Goal: Find specific page/section: Find specific page/section

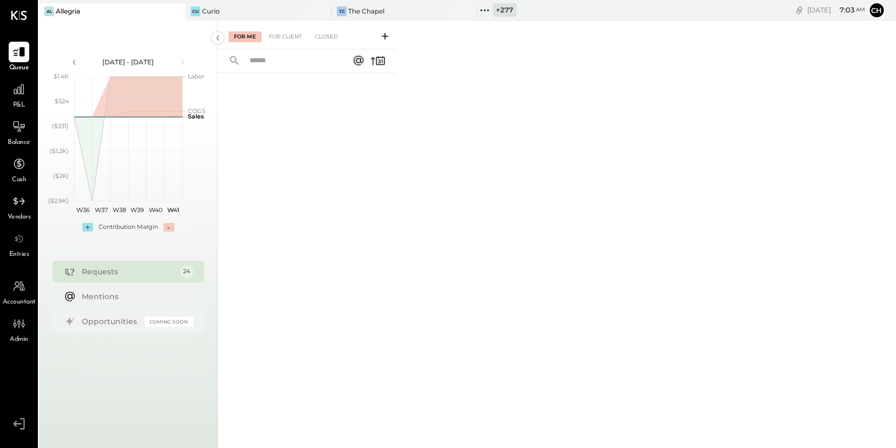
click at [176, 12] on icon at bounding box center [176, 11] width 14 height 13
click at [45, 10] on icon at bounding box center [46, 10] width 2 height 2
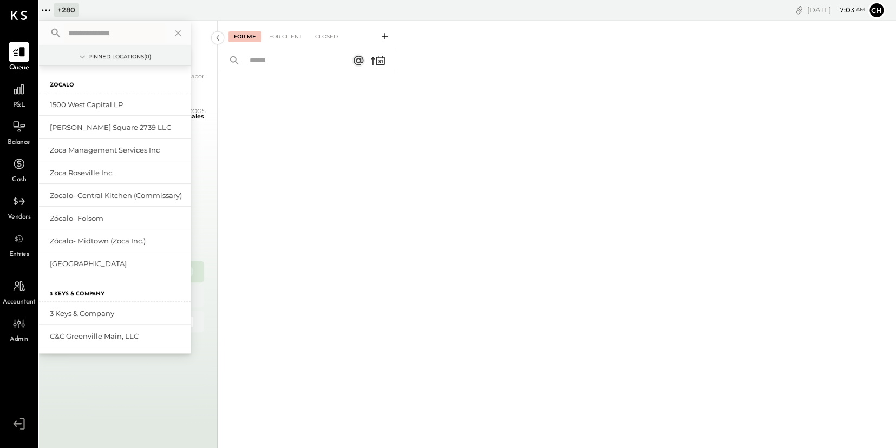
type input "*"
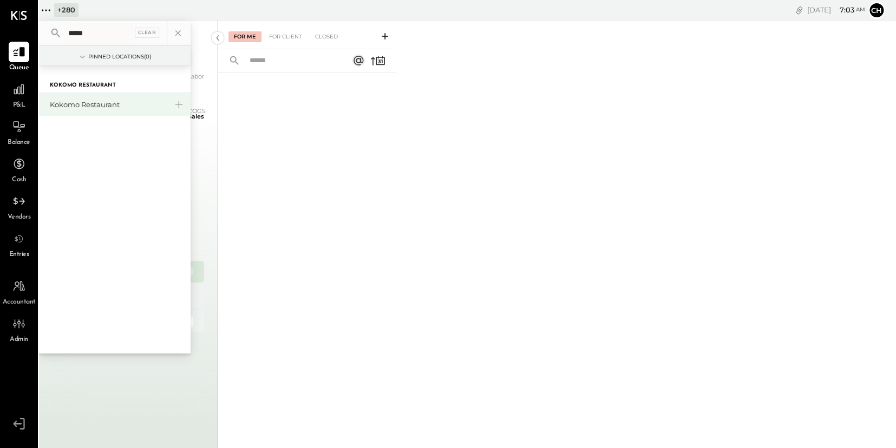
type input "*****"
click at [121, 109] on div "Kokomo Restaurant" at bounding box center [115, 104] width 152 height 23
click at [114, 106] on div "Kokomo Restaurant" at bounding box center [108, 105] width 117 height 10
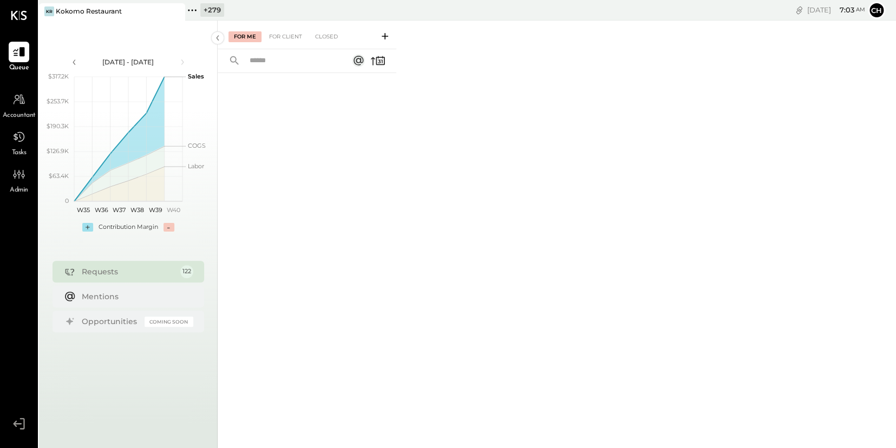
click at [194, 7] on icon at bounding box center [192, 10] width 14 height 14
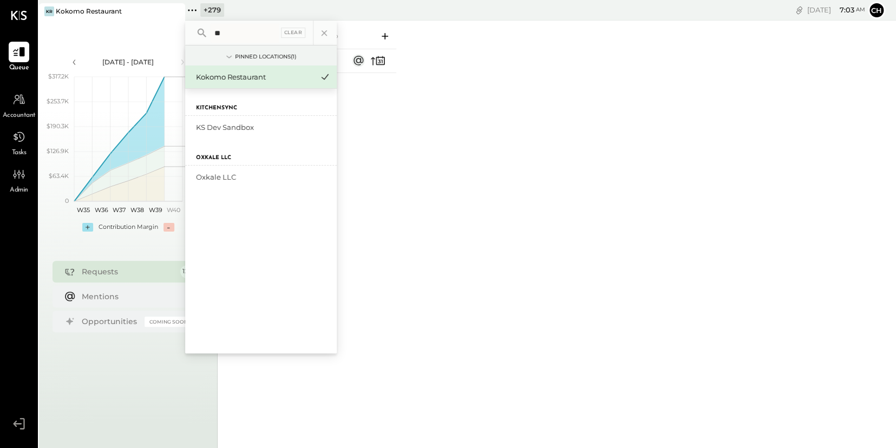
type input "*"
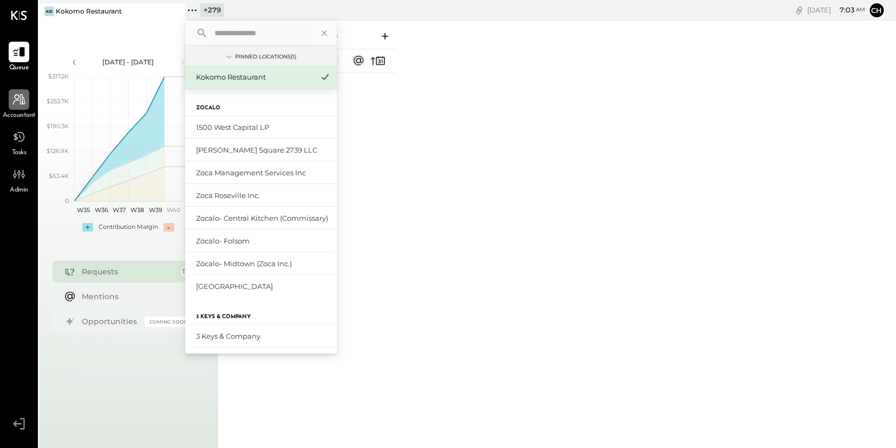
click at [15, 100] on icon at bounding box center [19, 100] width 14 height 14
select select "**"
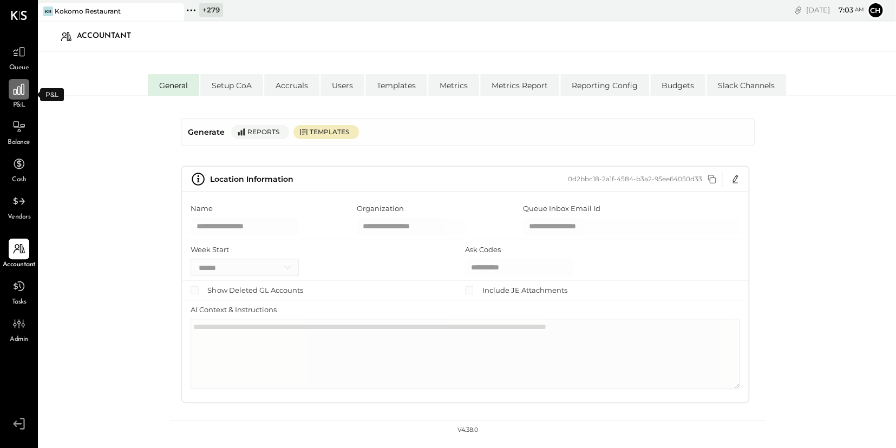
click at [21, 84] on icon at bounding box center [19, 89] width 14 height 14
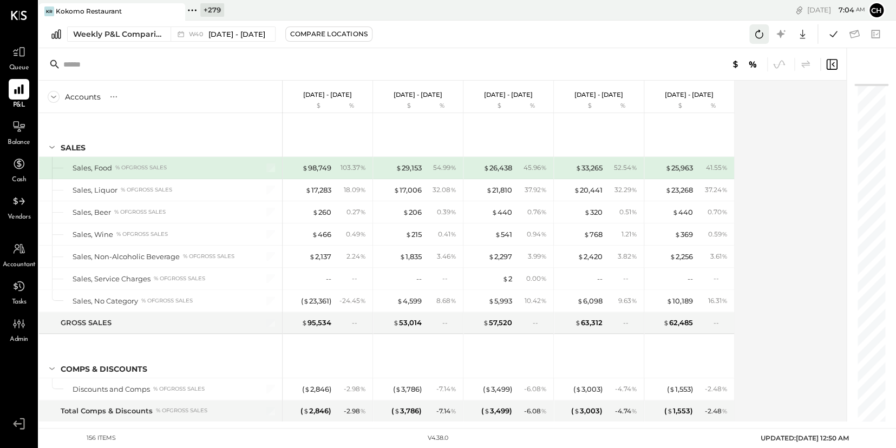
click at [754, 34] on icon at bounding box center [759, 34] width 14 height 14
click at [756, 35] on icon at bounding box center [759, 34] width 14 height 14
click at [21, 51] on icon at bounding box center [19, 52] width 14 height 14
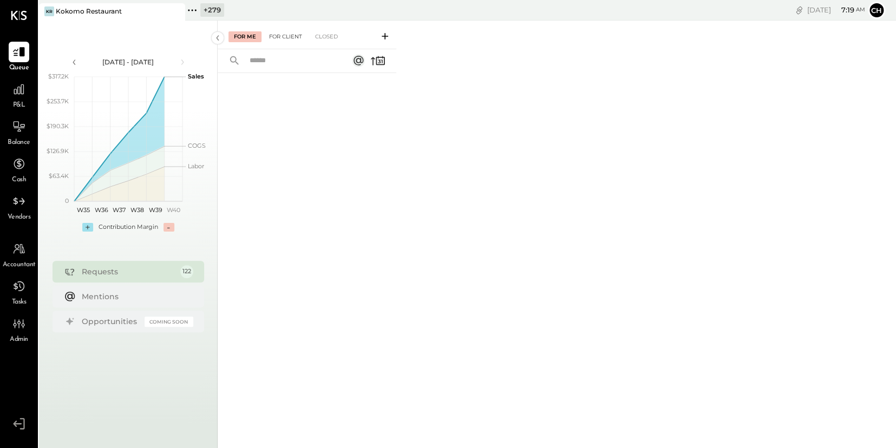
click at [293, 40] on div "For Client" at bounding box center [286, 36] width 44 height 11
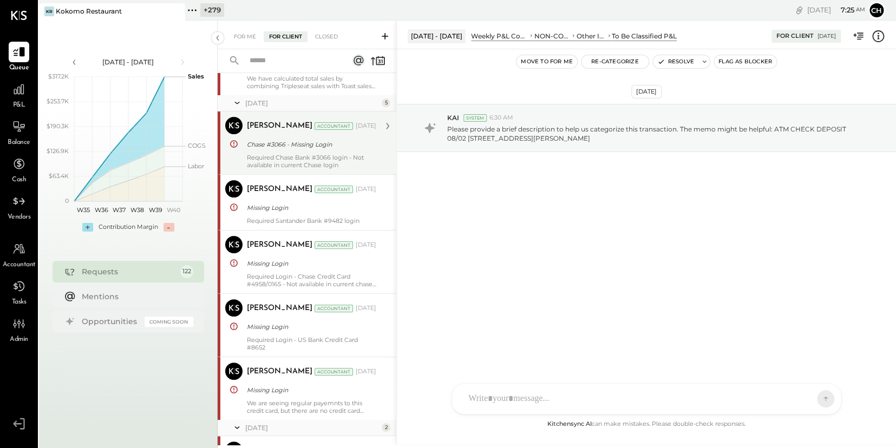
scroll to position [76, 0]
